Goal: Find specific page/section

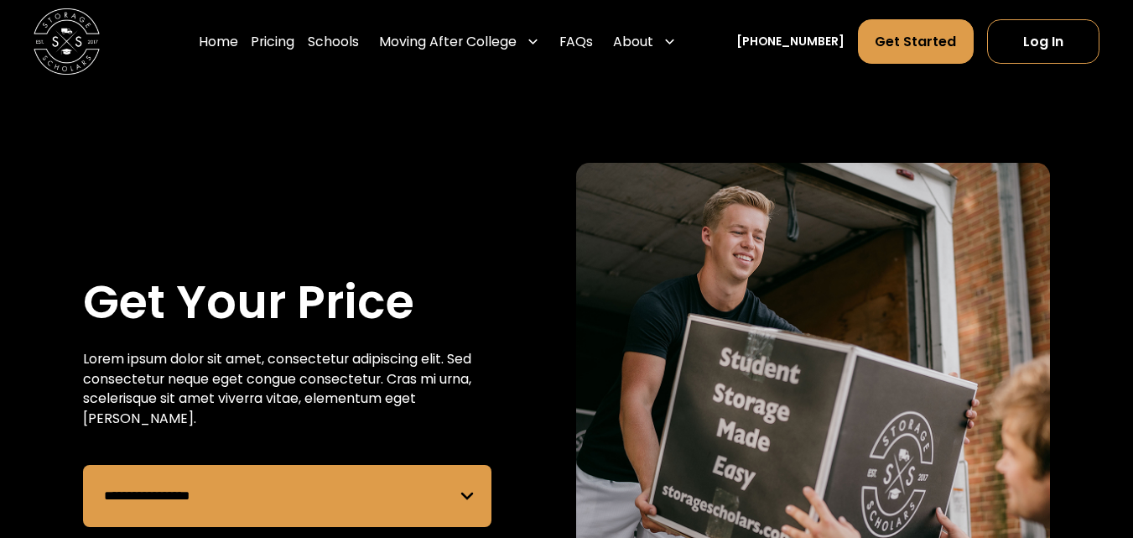
scroll to position [470, 0]
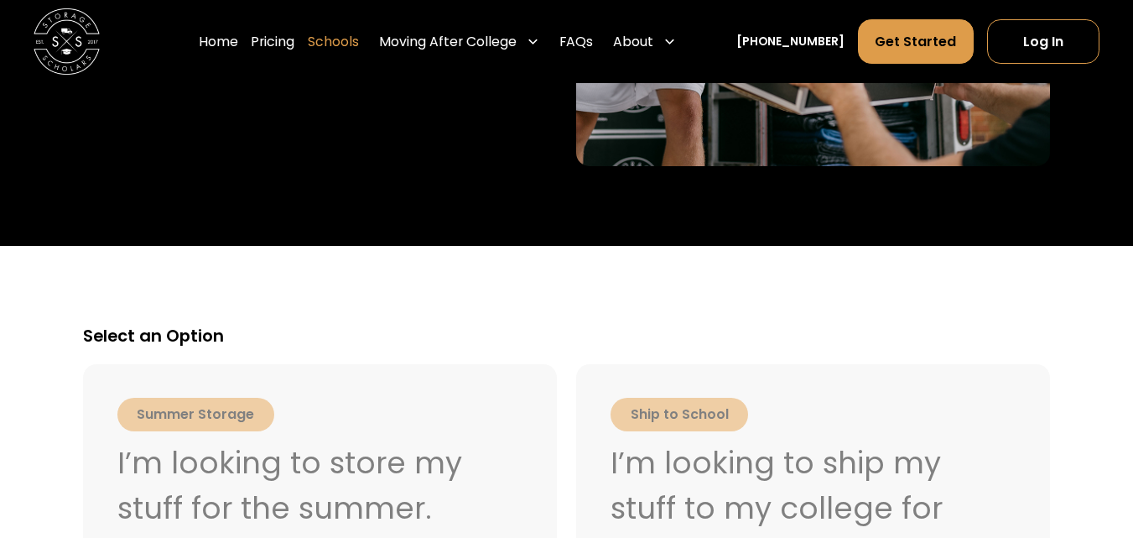
click at [359, 36] on link "Schools" at bounding box center [333, 41] width 51 height 46
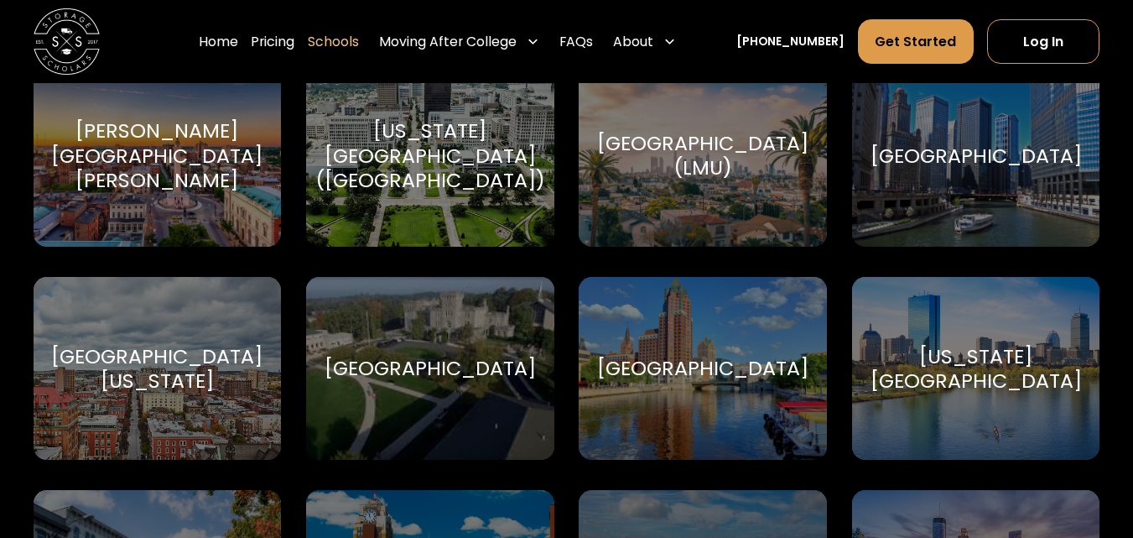
scroll to position [3992, 0]
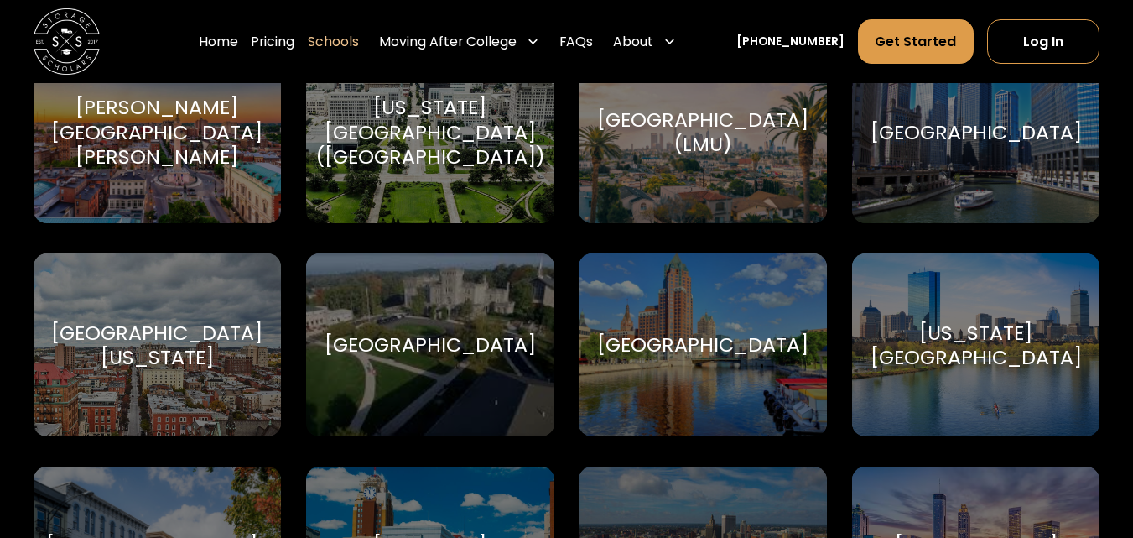
drag, startPoint x: 1143, startPoint y: 40, endPoint x: 1127, endPoint y: 320, distance: 280.5
click at [955, 321] on div "[US_STATE][GEOGRAPHIC_DATA]" at bounding box center [975, 344] width 211 height 49
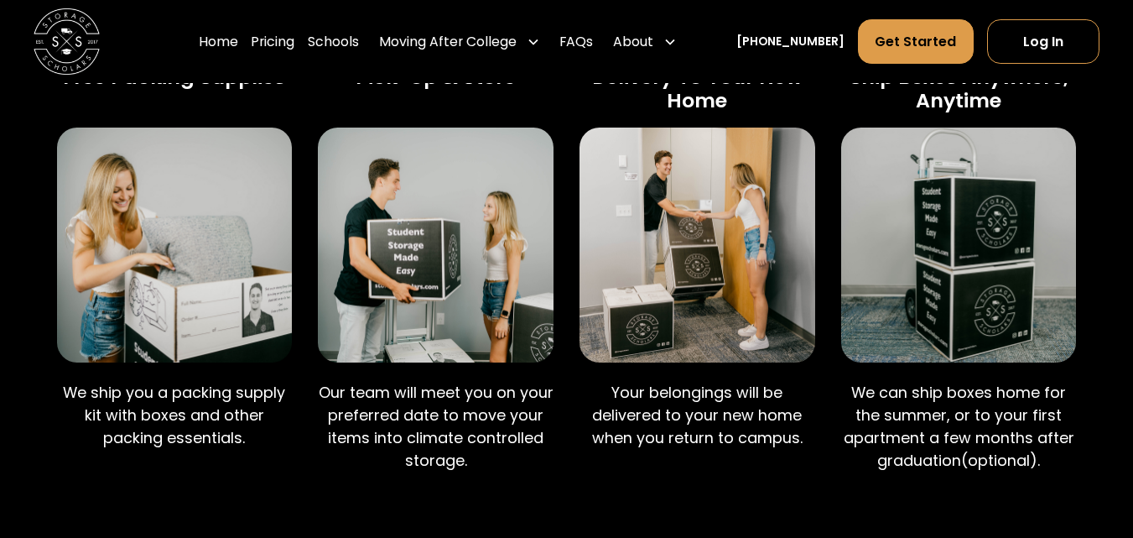
scroll to position [1052, 0]
